Goal: Task Accomplishment & Management: Manage account settings

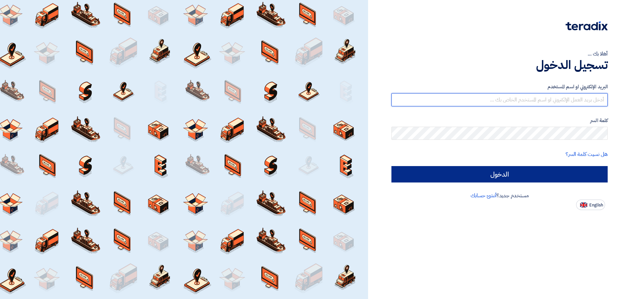
type input "[PERSON_NAME][EMAIL_ADDRESS][DOMAIN_NAME]"
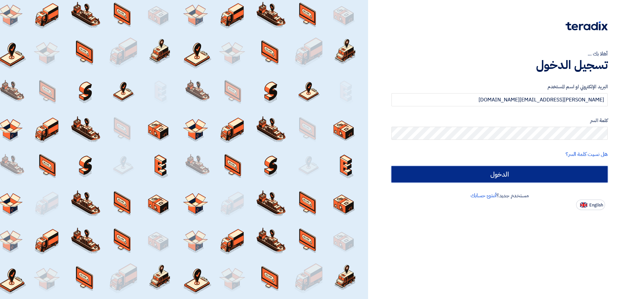
click at [486, 173] on input "الدخول" at bounding box center [499, 174] width 216 height 16
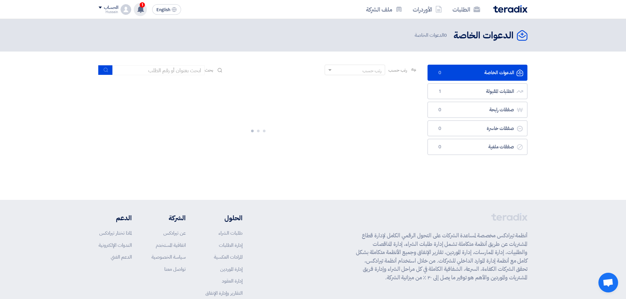
click at [139, 9] on use at bounding box center [140, 9] width 7 height 7
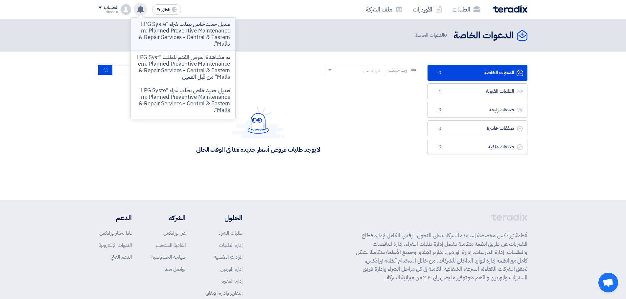
click at [192, 30] on p "تعديل جديد خاص بطلب شراء "LPG System: Planned Preventive Maintenance & Repair S…" at bounding box center [183, 34] width 94 height 26
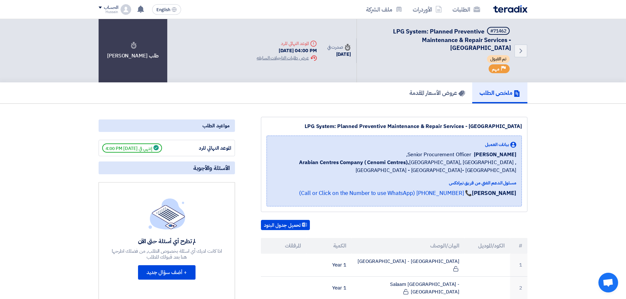
click at [162, 148] on span "إنتهي في [DATE] 4:00 PM" at bounding box center [132, 148] width 60 height 9
click at [155, 147] on span "إنتهي في [DATE] 4:00 PM" at bounding box center [132, 148] width 60 height 9
click at [292, 59] on div "Extension History عرض طلبات التاجيلات السابقه" at bounding box center [287, 58] width 60 height 7
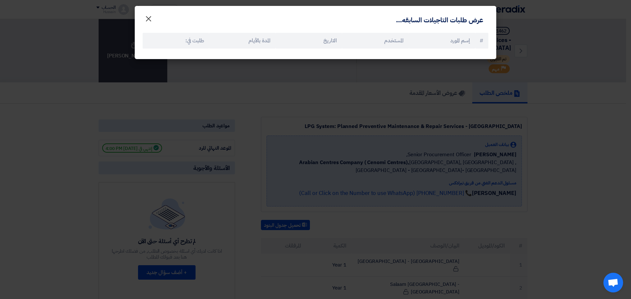
click at [148, 17] on span "×" at bounding box center [149, 19] width 8 height 20
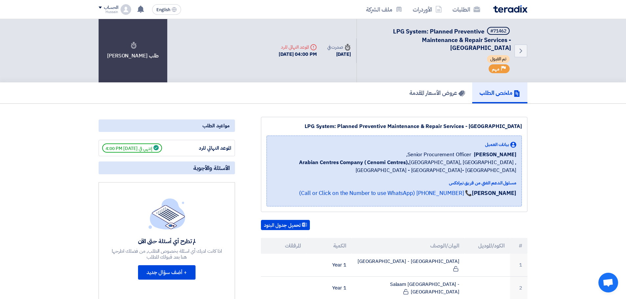
click at [126, 147] on span "إنتهي في [DATE] 4:00 PM" at bounding box center [132, 148] width 60 height 9
click at [290, 49] on div "Deadline الموعد النهائي للرد" at bounding box center [298, 47] width 38 height 7
click at [290, 57] on div "[DATE] 04:00 PM" at bounding box center [298, 55] width 38 height 8
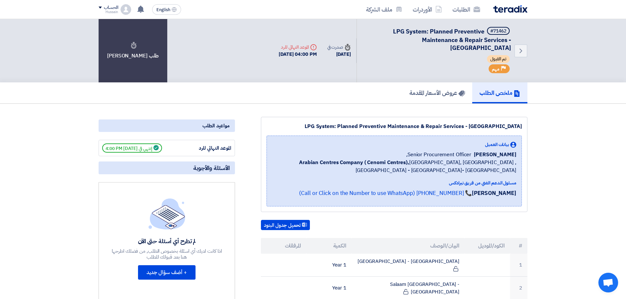
click at [289, 56] on div "[DATE] 04:00 PM" at bounding box center [298, 55] width 38 height 8
drag, startPoint x: 286, startPoint y: 65, endPoint x: 320, endPoint y: 56, distance: 35.5
click at [286, 65] on div "Back #71462 LPG System: Planned Preventive Maintenance & Repair Services - Cent…" at bounding box center [400, 50] width 254 height 63
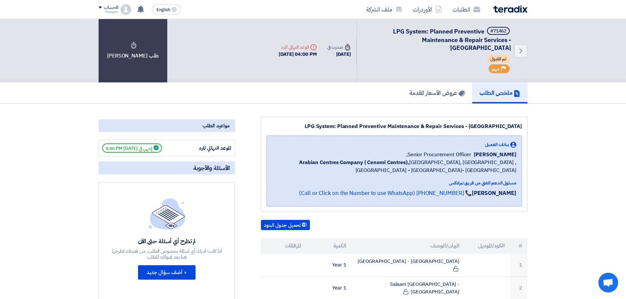
click at [328, 53] on div "[DATE]" at bounding box center [339, 55] width 24 height 8
click at [305, 69] on div "Back #71462 LPG System: Planned Preventive Maintenance & Repair Services - Cent…" at bounding box center [400, 50] width 254 height 63
click at [286, 55] on div "[DATE] 04:00 PM" at bounding box center [298, 55] width 38 height 8
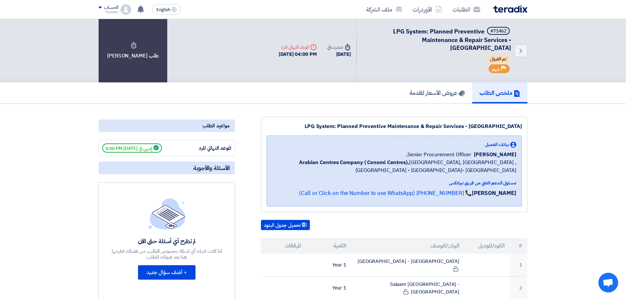
click at [286, 55] on div "[DATE] 04:00 PM" at bounding box center [298, 55] width 38 height 8
click at [273, 73] on div "Back #71462 LPG System: Planned Preventive Maintenance & Repair Services - Cent…" at bounding box center [400, 50] width 254 height 63
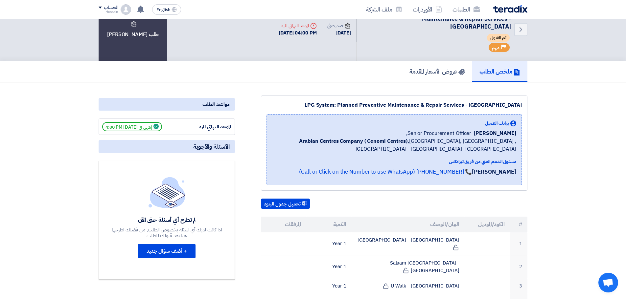
scroll to position [33, 0]
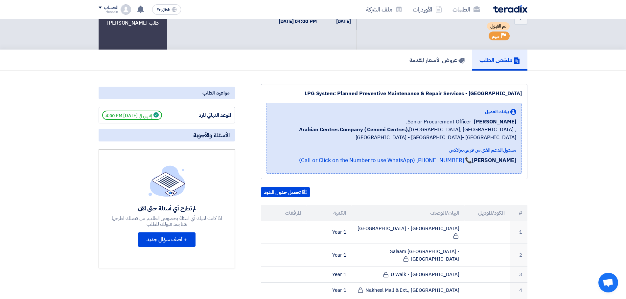
click at [132, 115] on span "إنتهي في [DATE] 4:00 PM" at bounding box center [132, 115] width 60 height 9
click at [114, 116] on span "إنتهي في [DATE] 4:00 PM" at bounding box center [132, 115] width 60 height 9
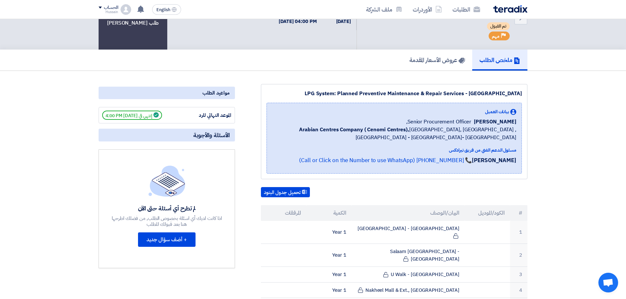
click at [101, 115] on div "الموعد النهائي للرد إنتهي في [DATE] 4:00 PM" at bounding box center [167, 115] width 136 height 16
click at [106, 113] on span "إنتهي في [DATE] 4:00 PM" at bounding box center [132, 115] width 60 height 9
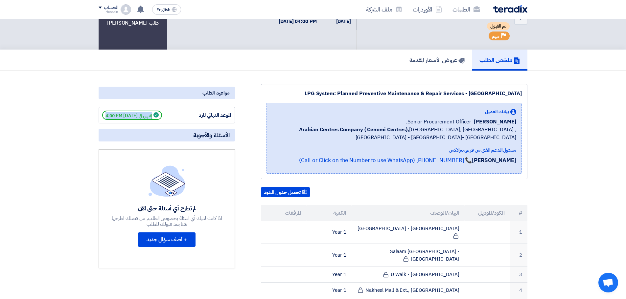
click at [106, 113] on span "إنتهي في [DATE] 4:00 PM" at bounding box center [132, 115] width 60 height 9
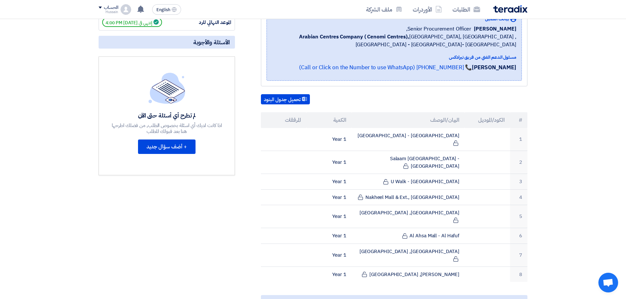
scroll to position [230, 0]
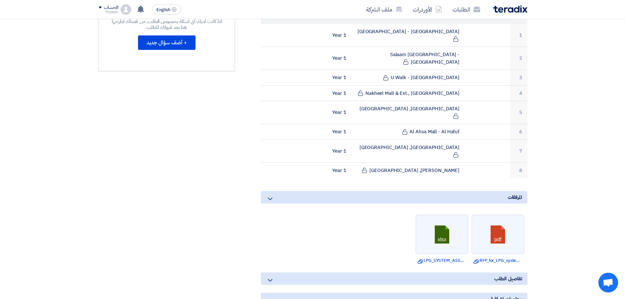
click at [507, 8] on img at bounding box center [510, 9] width 34 height 8
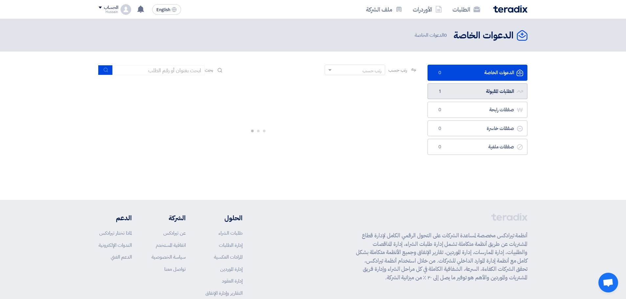
click at [485, 89] on link "الطلبات المقبولة الطلبات المقبولة 1" at bounding box center [477, 91] width 100 height 16
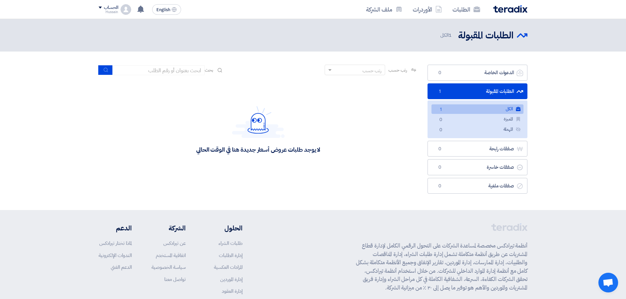
click at [501, 9] on img at bounding box center [510, 9] width 34 height 8
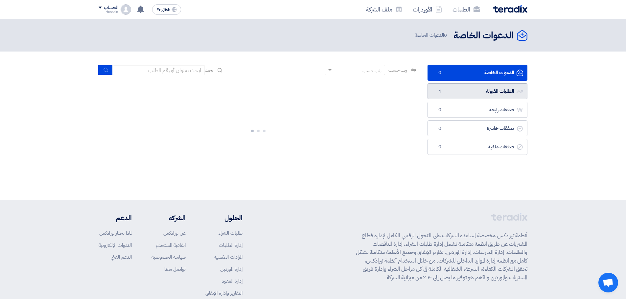
click at [486, 92] on link "الطلبات المقبولة الطلبات المقبولة 1" at bounding box center [477, 91] width 100 height 16
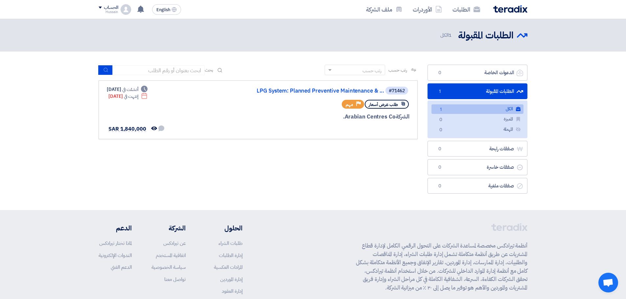
click at [229, 181] on div "رتب حسب رتب حسب بحث مجال الطلب مسؤول المشتريات نوع الطلب" at bounding box center [258, 131] width 329 height 132
click at [472, 9] on link "الطلبات" at bounding box center [466, 9] width 38 height 15
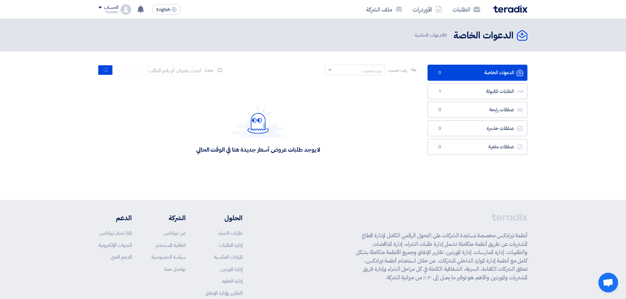
drag, startPoint x: 530, startPoint y: 233, endPoint x: 325, endPoint y: 281, distance: 210.5
click at [325, 281] on div "أنظمة تيرادكس مخصصة لمساعدة الشركات على التحول الرقمي الكامل لإدارة قطاع المشتر…" at bounding box center [313, 275] width 439 height 125
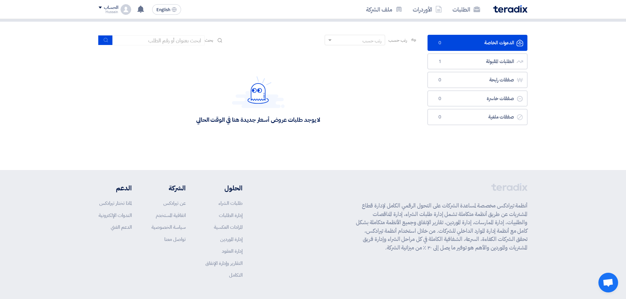
scroll to position [52, 0]
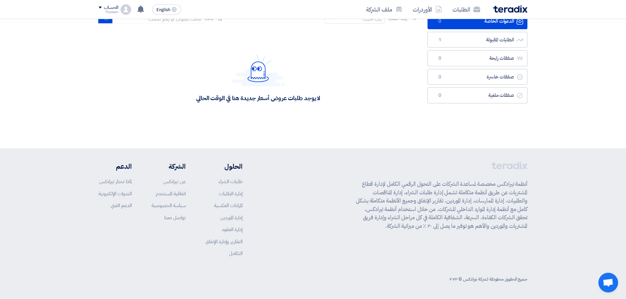
click at [356, 229] on p "أنظمة تيرادكس مخصصة لمساعدة الشركات على التحول الرقمي الكامل لإدارة قطاع المشتر…" at bounding box center [441, 205] width 171 height 50
click at [357, 228] on p "أنظمة تيرادكس مخصصة لمساعدة الشركات على التحول الرقمي الكامل لإدارة قطاع المشتر…" at bounding box center [441, 205] width 171 height 50
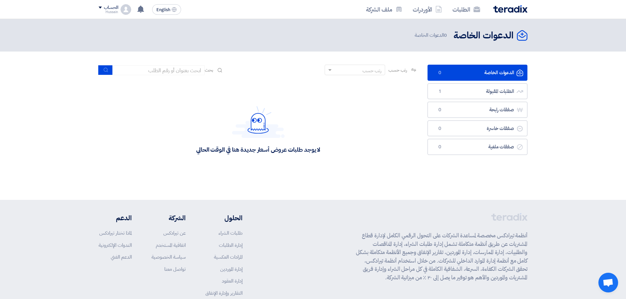
drag, startPoint x: 556, startPoint y: 196, endPoint x: 499, endPoint y: 106, distance: 106.2
click at [556, 195] on div "الدعوات الخاصة الدعوات الخاصة 0 الدعوات الخاصة" at bounding box center [313, 109] width 626 height 181
click at [492, 88] on link "الطلبات المقبولة الطلبات المقبولة 1" at bounding box center [477, 91] width 100 height 16
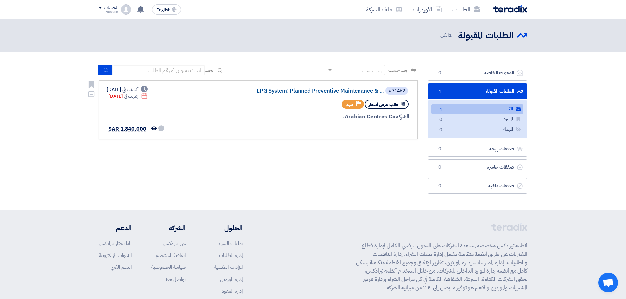
click at [358, 88] on link "LPG System: Planned Preventive Maintenance & ..." at bounding box center [318, 91] width 131 height 6
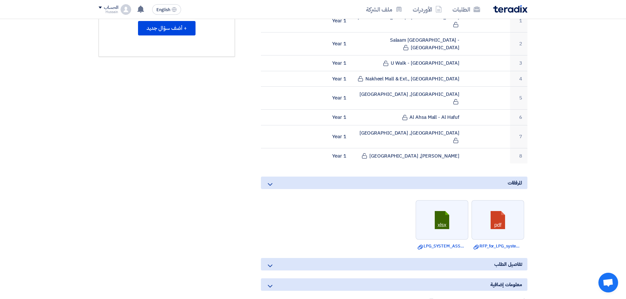
scroll to position [329, 0]
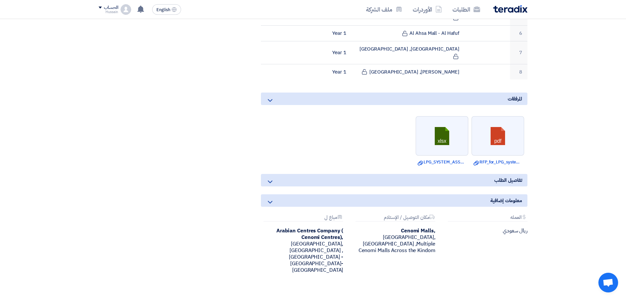
click at [272, 178] on icon at bounding box center [270, 182] width 8 height 8
click at [270, 178] on icon at bounding box center [270, 182] width 8 height 8
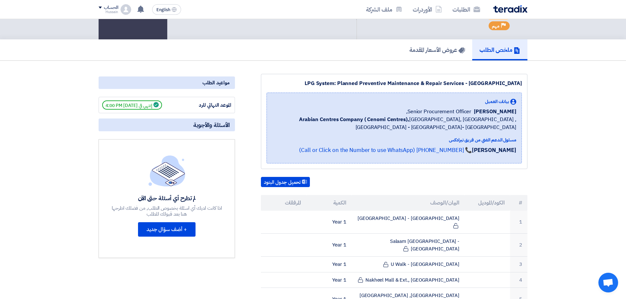
scroll to position [0, 0]
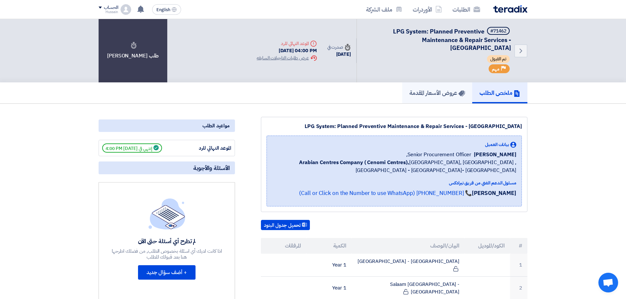
click at [439, 96] on h5 "عروض الأسعار المقدمة" at bounding box center [437, 93] width 56 height 8
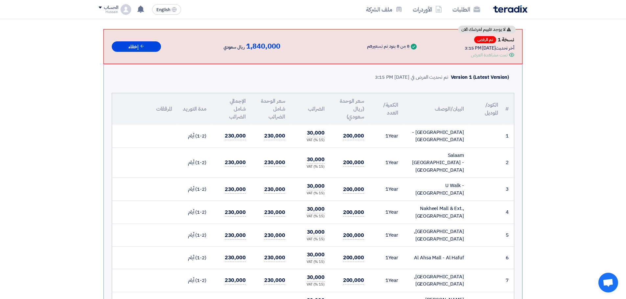
scroll to position [99, 0]
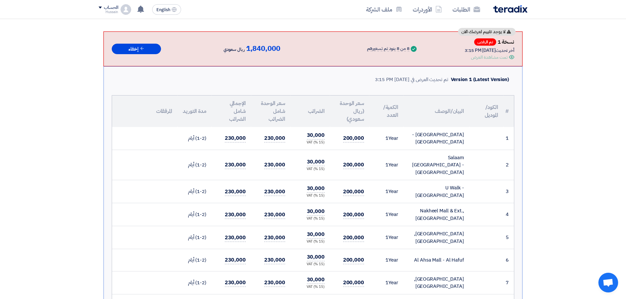
drag, startPoint x: 512, startPoint y: 78, endPoint x: 403, endPoint y: 81, distance: 108.5
click at [403, 81] on div "Version 1 (Latest Version) تم تحديث العرض في [DATE] 3:15 PM" at bounding box center [313, 79] width 402 height 15
click at [509, 80] on div "Version 1 (Latest Version)" at bounding box center [480, 80] width 58 height 8
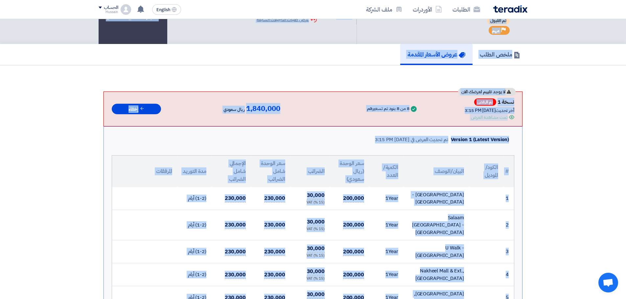
scroll to position [0, 0]
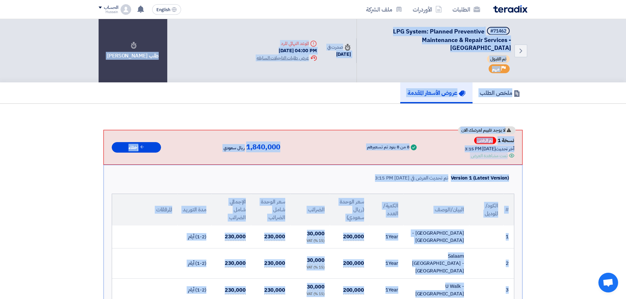
drag, startPoint x: 405, startPoint y: 119, endPoint x: 530, endPoint y: 129, distance: 124.6
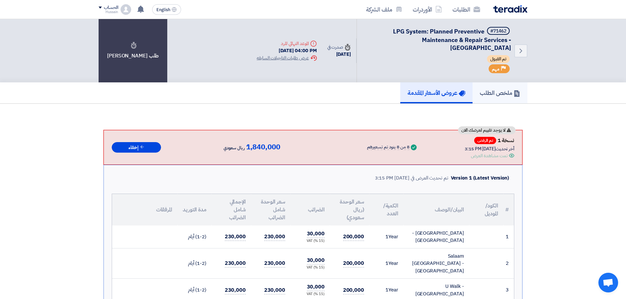
click at [504, 94] on h5 "ملخص الطلب" at bounding box center [500, 93] width 40 height 8
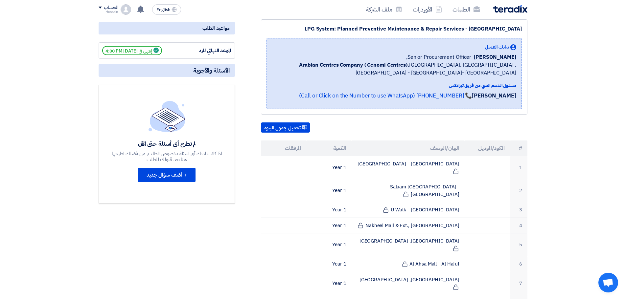
scroll to position [99, 0]
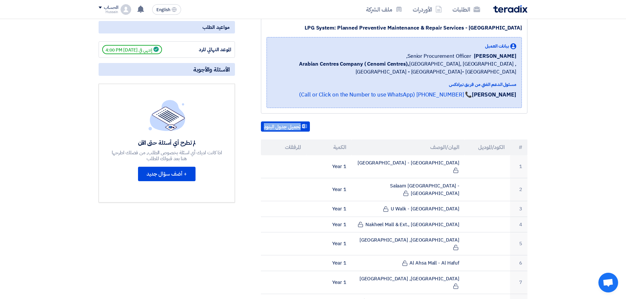
drag, startPoint x: 536, startPoint y: 133, endPoint x: 409, endPoint y: 127, distance: 127.0
click at [409, 127] on section "LPG System: Planned Preventive Maintenance & Repair Services - [GEOGRAPHIC_DATA…" at bounding box center [313, 278] width 626 height 546
click at [382, 126] on div "تحميل جدول البنود" at bounding box center [394, 127] width 266 height 11
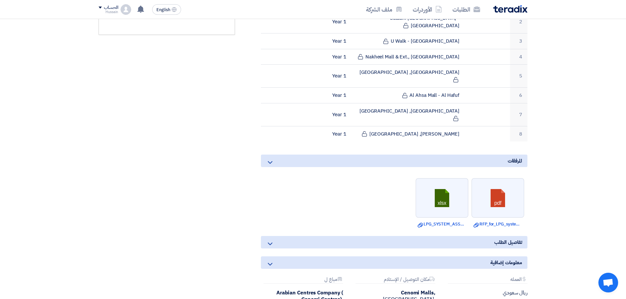
scroll to position [302, 0]
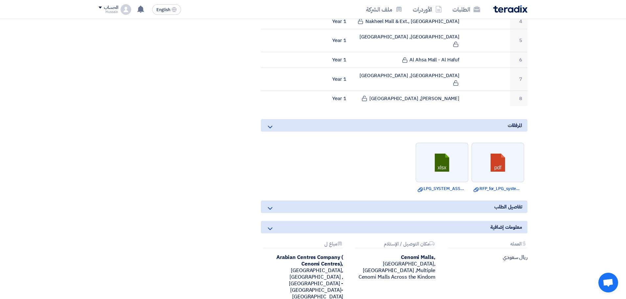
drag, startPoint x: 319, startPoint y: 144, endPoint x: 485, endPoint y: 269, distance: 208.2
click at [485, 269] on div "LPG System: Planned Preventive Maintenance & Repair Services - [GEOGRAPHIC_DATA…" at bounding box center [313, 74] width 439 height 519
click at [432, 262] on div "LPG System: Planned Preventive Maintenance & Repair Services - [GEOGRAPHIC_DATA…" at bounding box center [386, 65] width 292 height 501
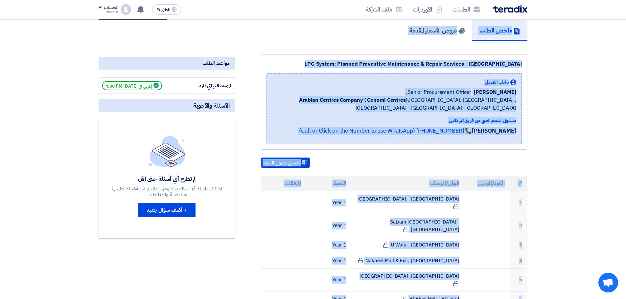
scroll to position [0, 0]
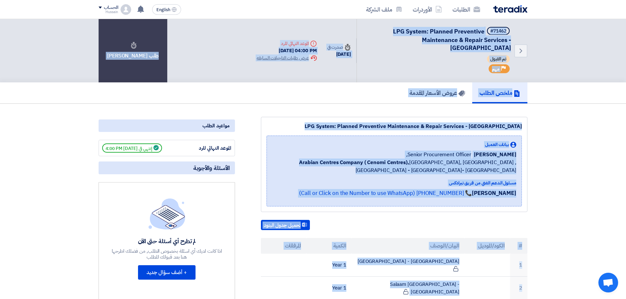
drag, startPoint x: 251, startPoint y: 264, endPoint x: 512, endPoint y: -24, distance: 388.2
drag, startPoint x: 572, startPoint y: 129, endPoint x: 569, endPoint y: 134, distance: 5.7
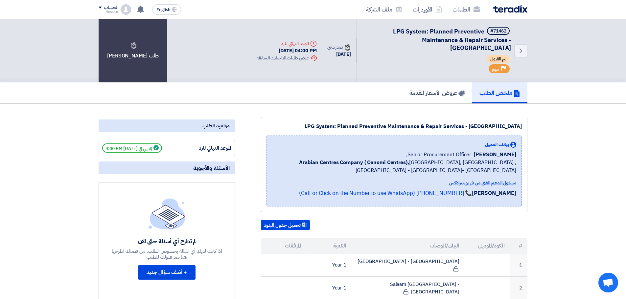
click at [287, 58] on div "Extension History عرض طلبات التاجيلات السابقه" at bounding box center [287, 58] width 60 height 7
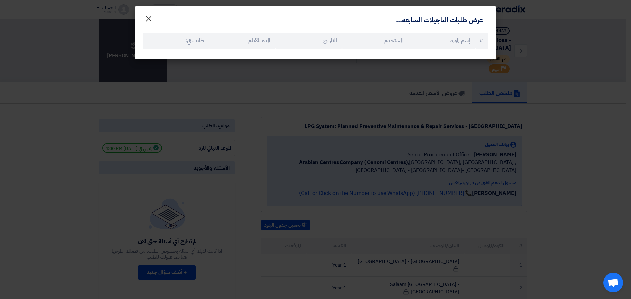
click at [148, 17] on span "×" at bounding box center [149, 19] width 8 height 20
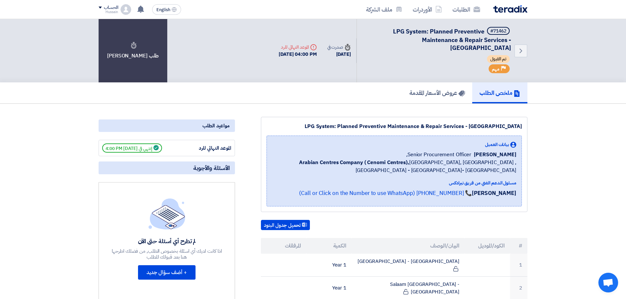
click at [100, 7] on span at bounding box center [100, 8] width 3 height 2
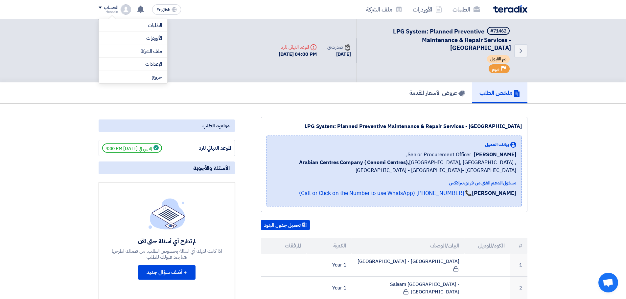
click at [273, 79] on div "Back #71462 LPG System: Planned Preventive Maintenance & Repair Services - Cent…" at bounding box center [400, 50] width 254 height 63
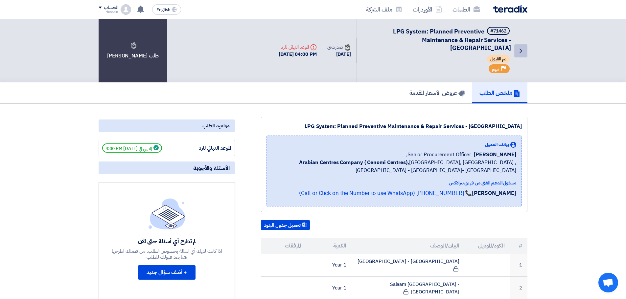
click at [523, 52] on icon "Back" at bounding box center [521, 51] width 8 height 8
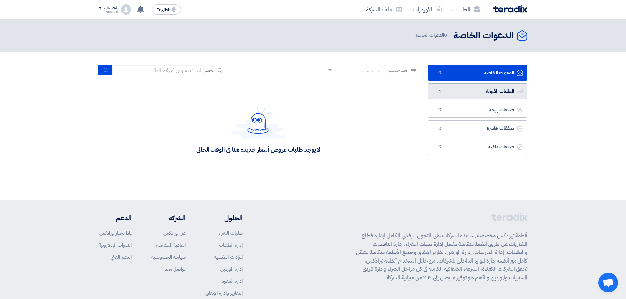
click at [496, 91] on link "الطلبات المقبولة الطلبات المقبولة 1" at bounding box center [477, 91] width 100 height 16
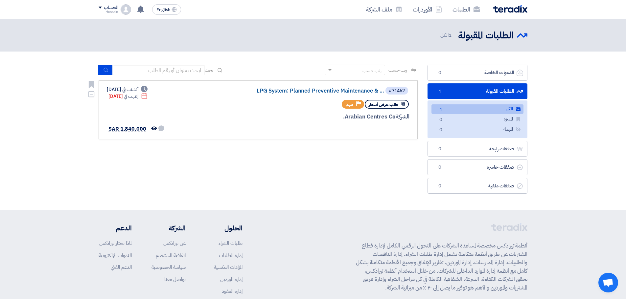
click at [332, 89] on link "LPG System: Planned Preventive Maintenance & ..." at bounding box center [318, 91] width 131 height 6
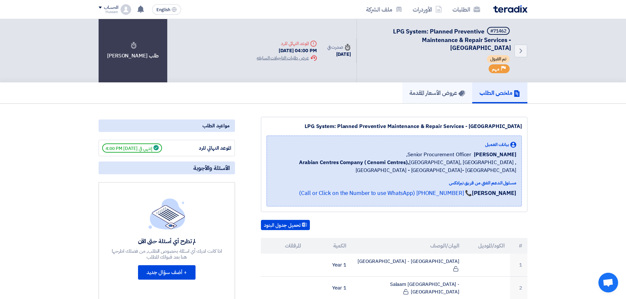
click at [448, 95] on h5 "عروض الأسعار المقدمة" at bounding box center [437, 93] width 56 height 8
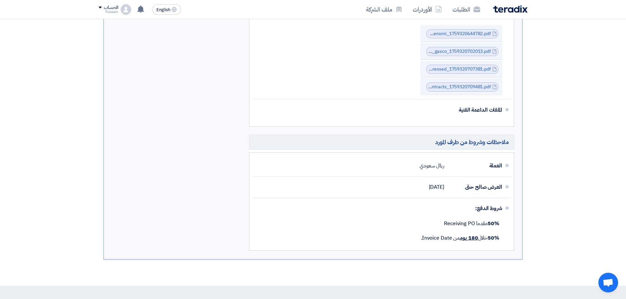
scroll to position [624, 0]
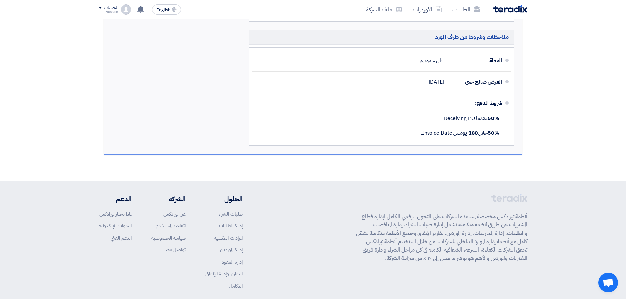
drag, startPoint x: 600, startPoint y: 200, endPoint x: 575, endPoint y: 86, distance: 116.0
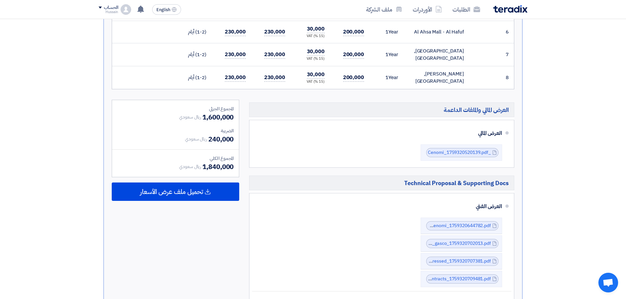
scroll to position [0, 0]
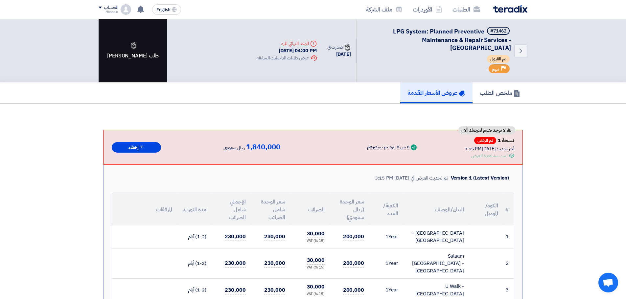
click at [143, 51] on div "طلب [PERSON_NAME]" at bounding box center [133, 50] width 69 height 63
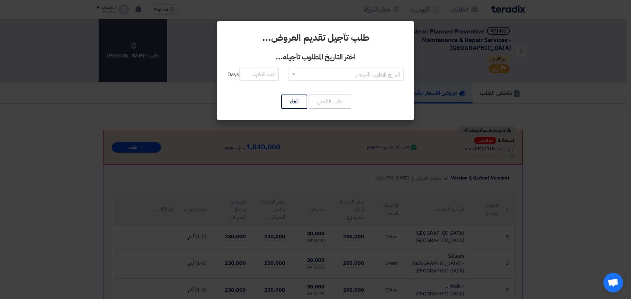
click at [301, 76] on input "text" at bounding box center [350, 74] width 102 height 11
click at [262, 76] on input "number" at bounding box center [258, 74] width 39 height 13
click at [308, 73] on input "text" at bounding box center [350, 74] width 102 height 11
click at [321, 86] on span "RFQDeadline: Sun Oct 05 2025" at bounding box center [346, 87] width 50 height 8
click at [255, 72] on input "number" at bounding box center [258, 74] width 39 height 13
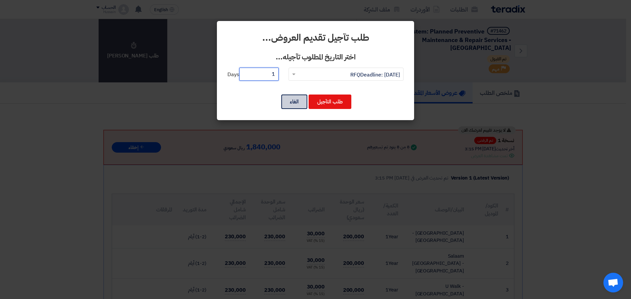
type input "1"
click at [285, 100] on button "الغاء" at bounding box center [294, 102] width 26 height 14
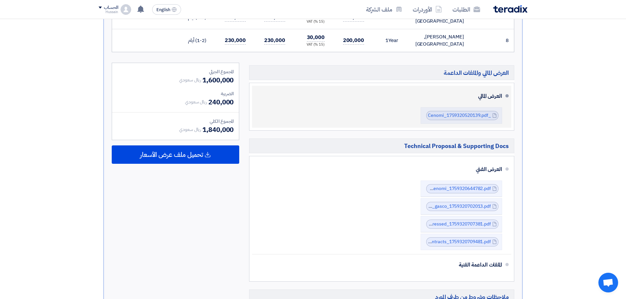
scroll to position [361, 0]
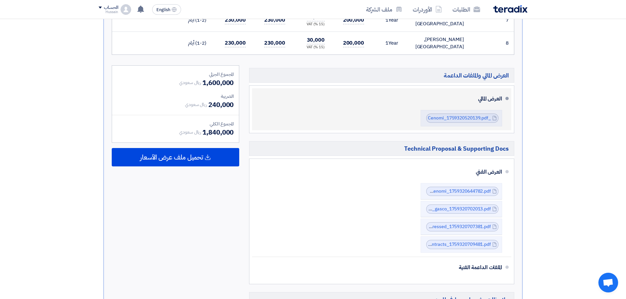
click at [508, 97] on span at bounding box center [506, 98] width 3 height 3
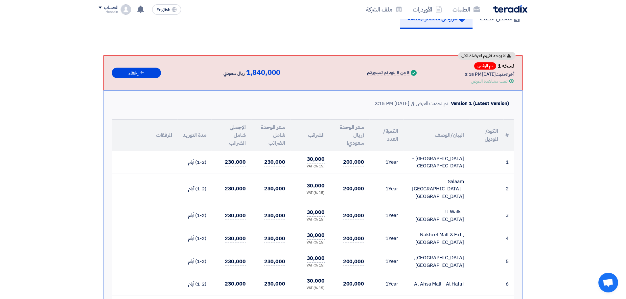
scroll to position [74, 0]
drag, startPoint x: 161, startPoint y: 132, endPoint x: 450, endPoint y: 147, distance: 289.8
click at [450, 147] on table "# الكود/الموديل البيان/الوصف الكمية/العدد سعر الوحدة (ريال سعودي) الضرائب سعر ا…" at bounding box center [313, 231] width 402 height 222
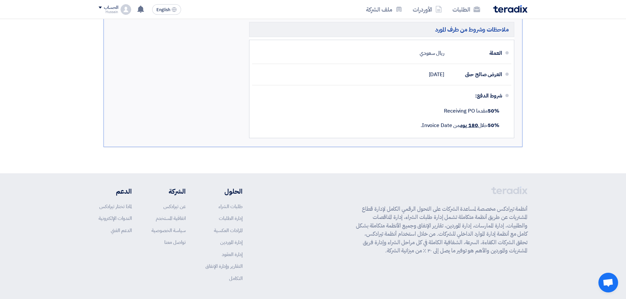
scroll to position [632, 0]
